Goal: Information Seeking & Learning: Get advice/opinions

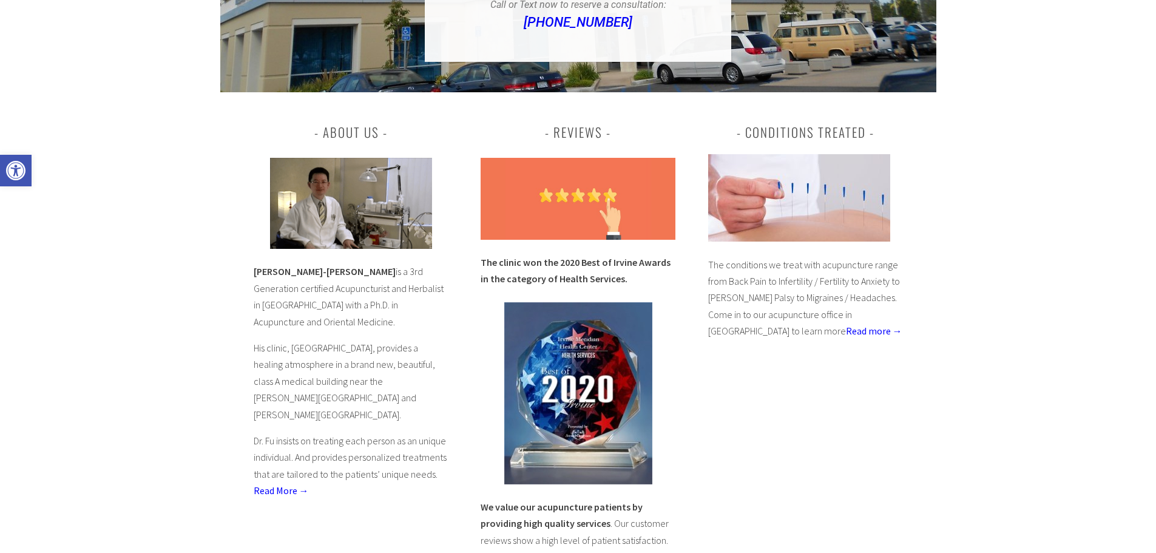
scroll to position [425, 0]
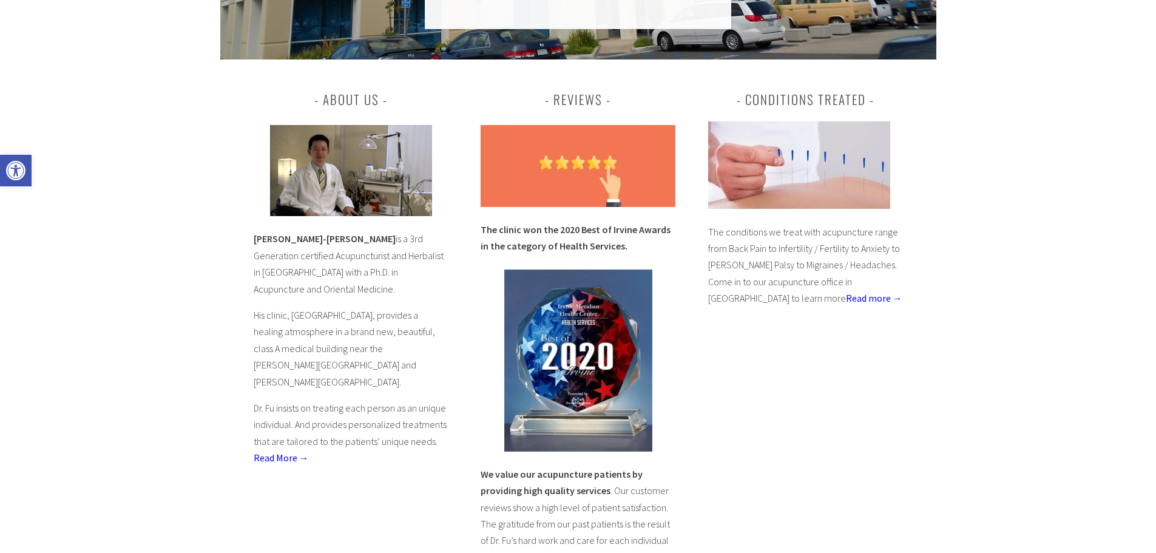
click at [721, 283] on p "The conditions we treat with acupuncture range from Back Pain to Infertility / …" at bounding box center [805, 265] width 195 height 83
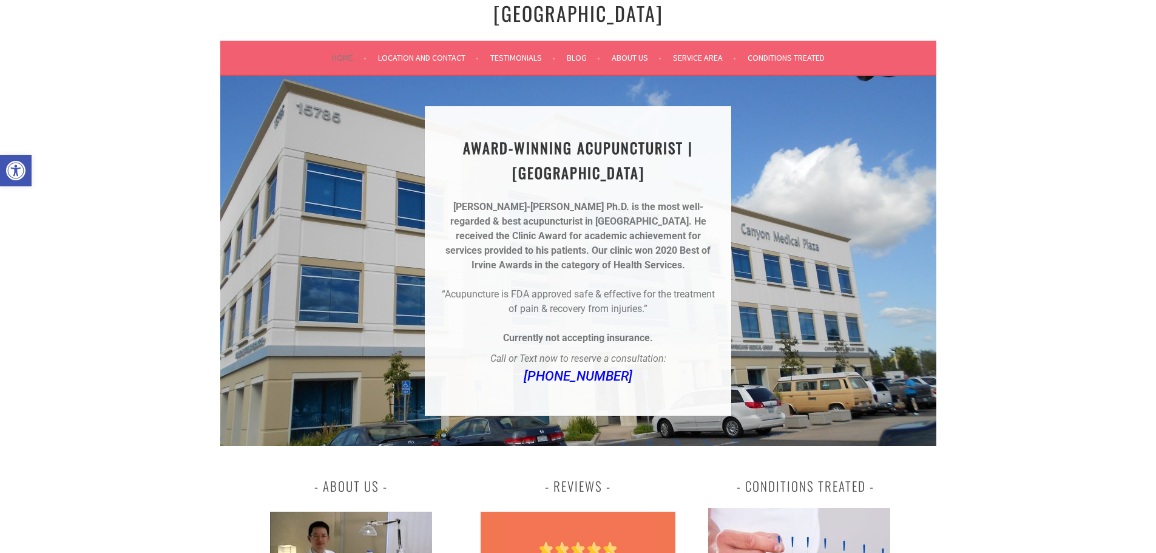
scroll to position [0, 0]
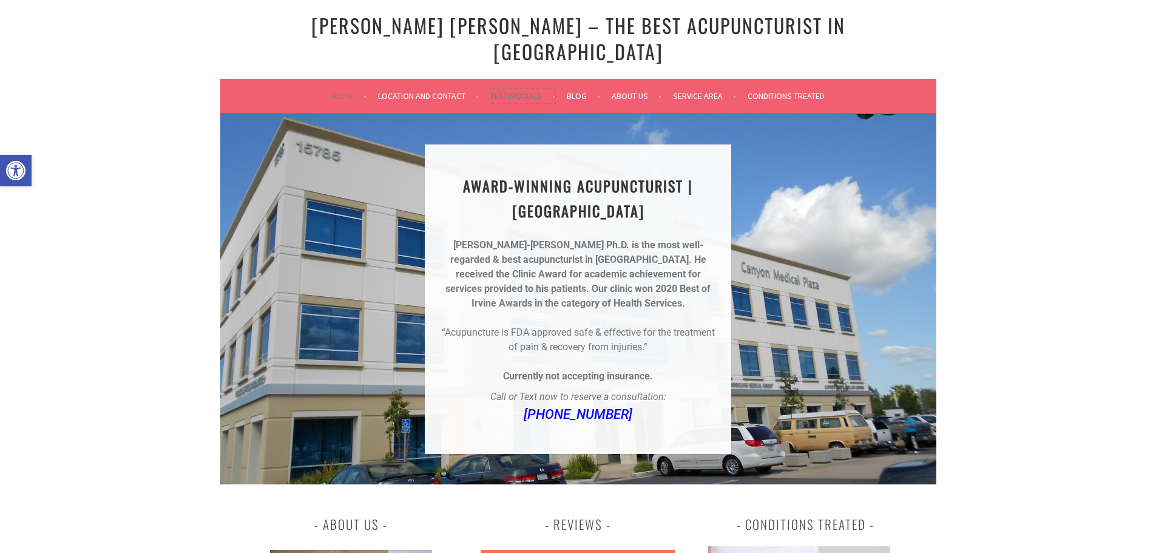
click at [505, 89] on link "Testimonials" at bounding box center [522, 96] width 65 height 15
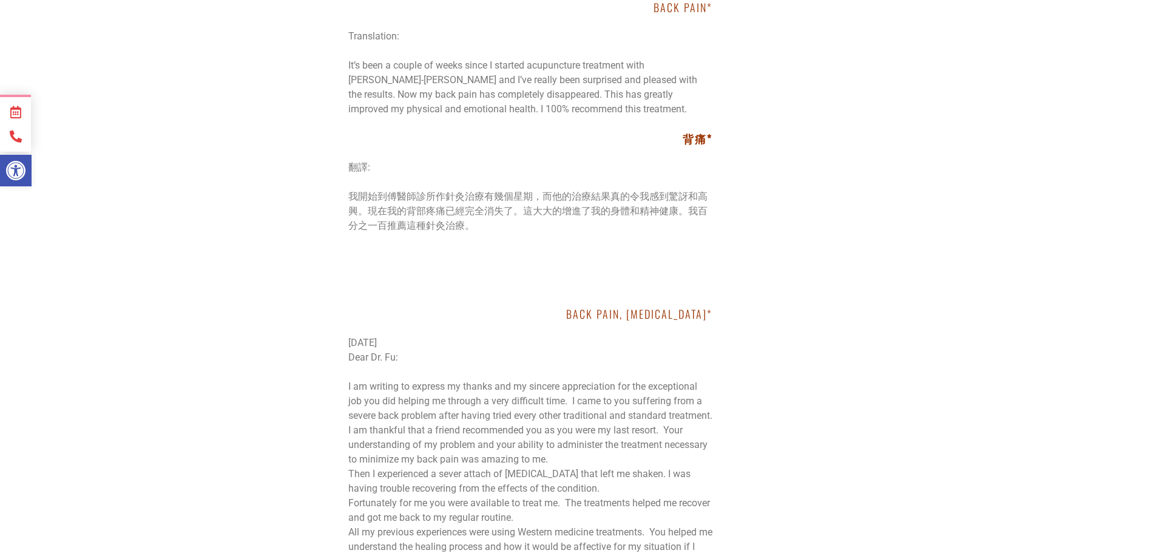
scroll to position [7036, 0]
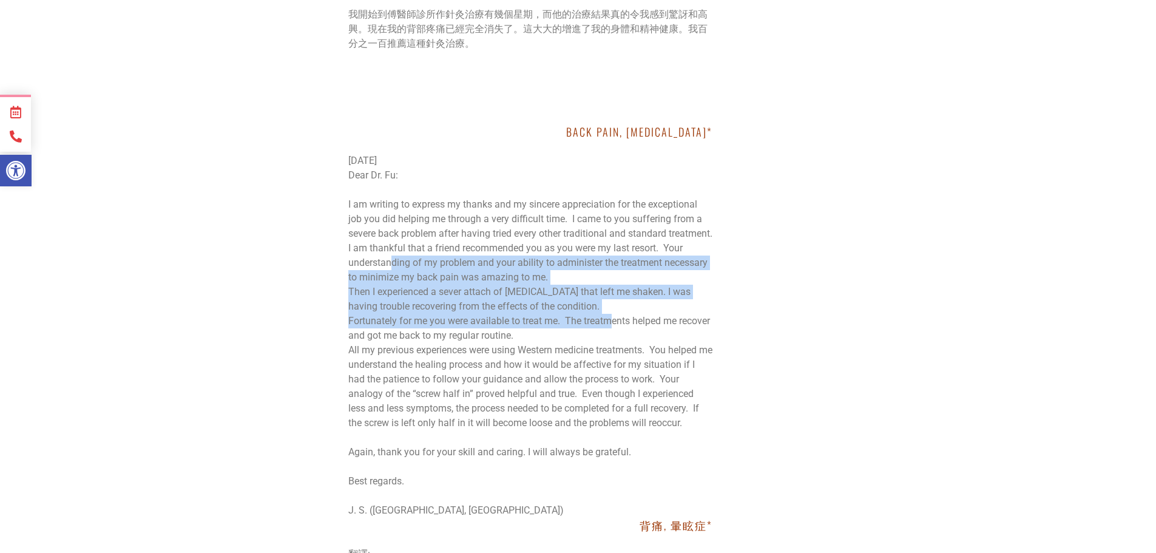
drag, startPoint x: 415, startPoint y: 295, endPoint x: 614, endPoint y: 362, distance: 209.7
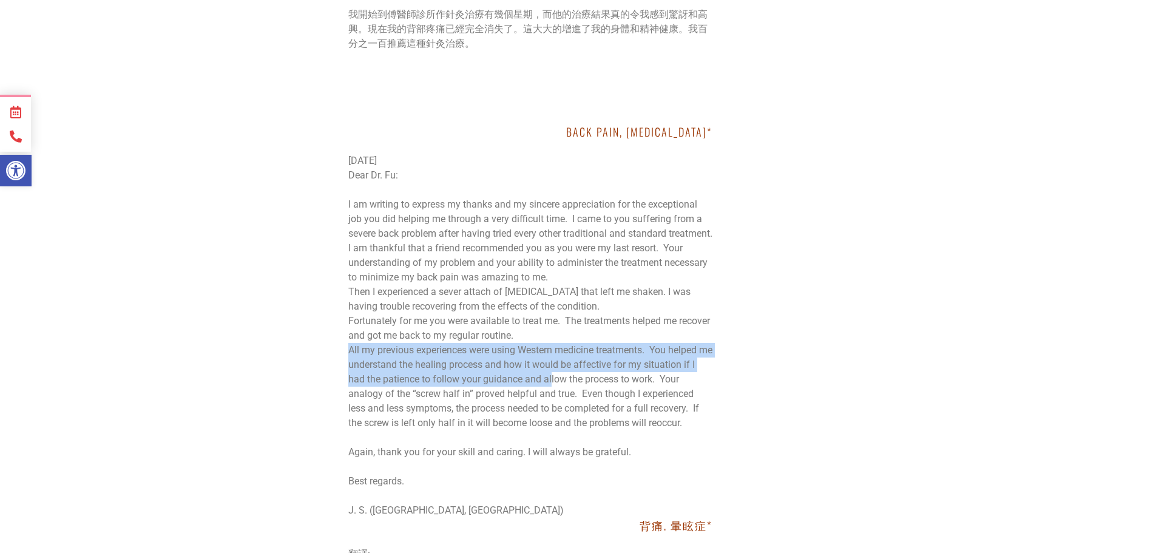
drag, startPoint x: 345, startPoint y: 390, endPoint x: 547, endPoint y: 421, distance: 204.9
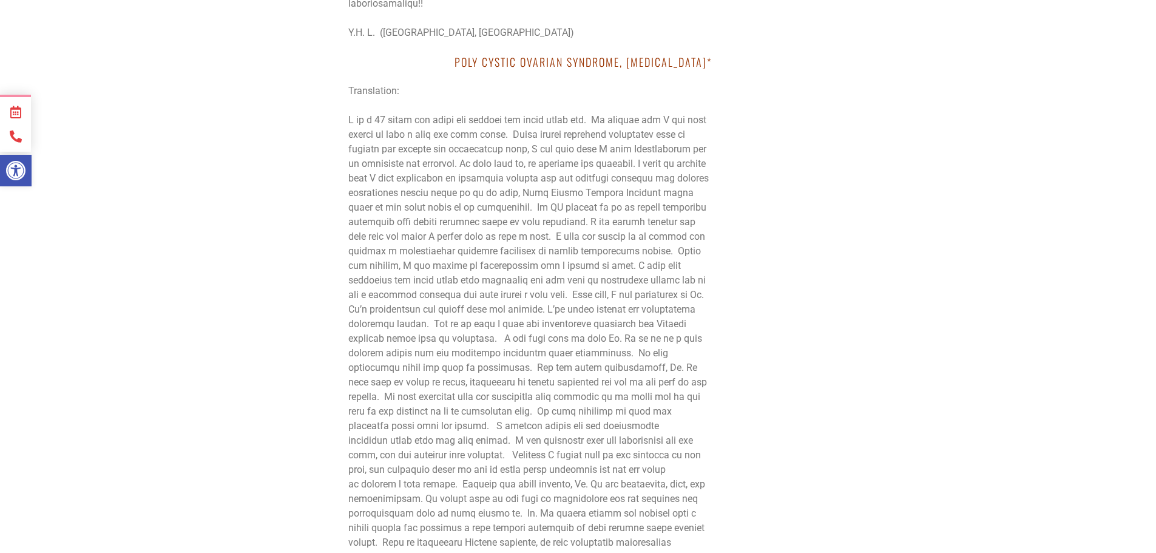
scroll to position [8128, 0]
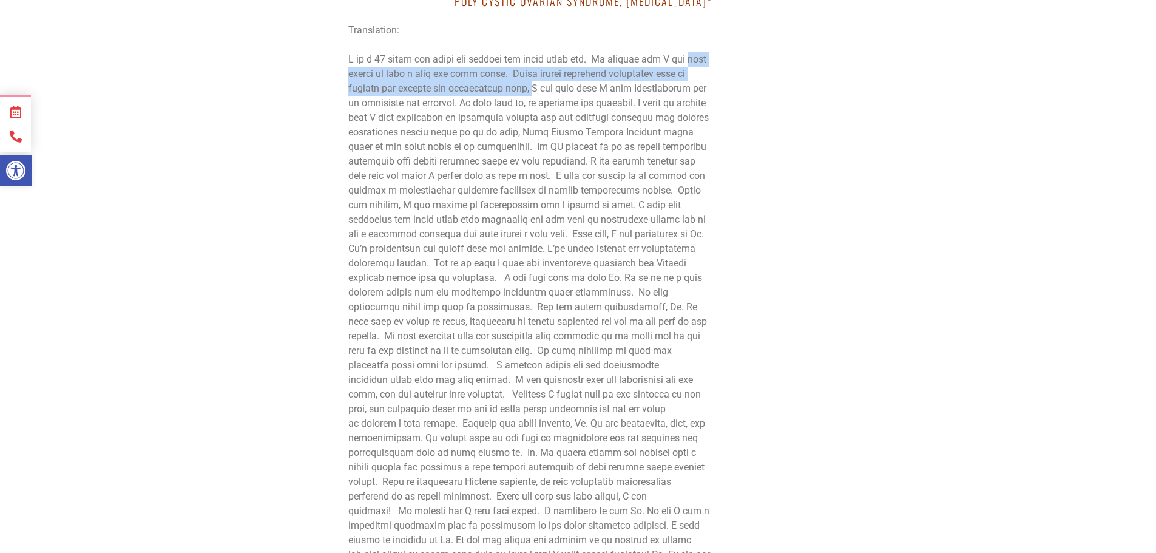
drag, startPoint x: 347, startPoint y: 274, endPoint x: 515, endPoint y: 289, distance: 168.7
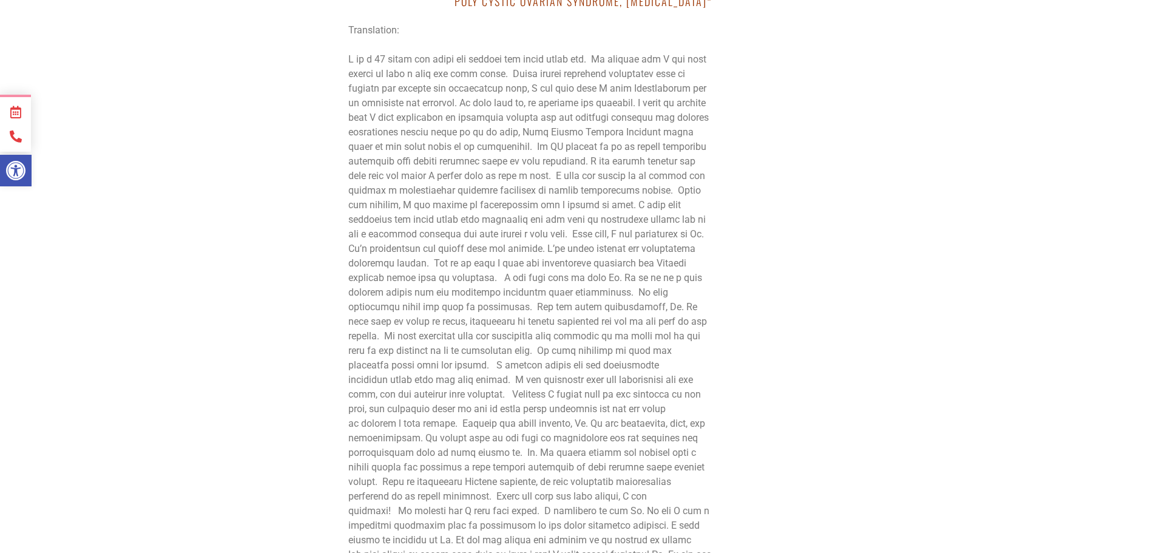
click at [545, 353] on p at bounding box center [530, 314] width 364 height 524
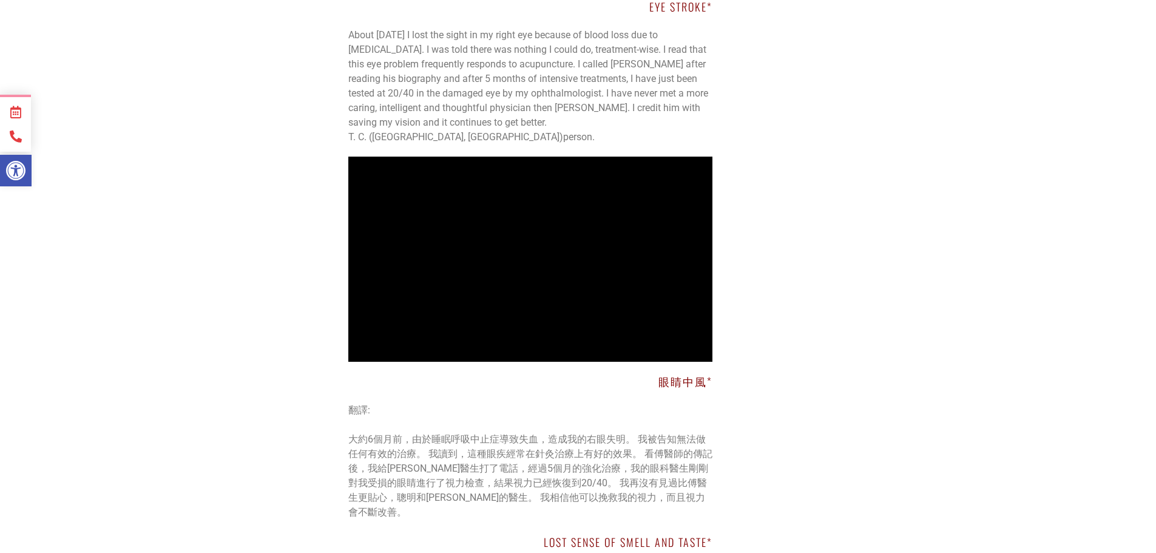
scroll to position [0, 0]
